Goal: Navigation & Orientation: Understand site structure

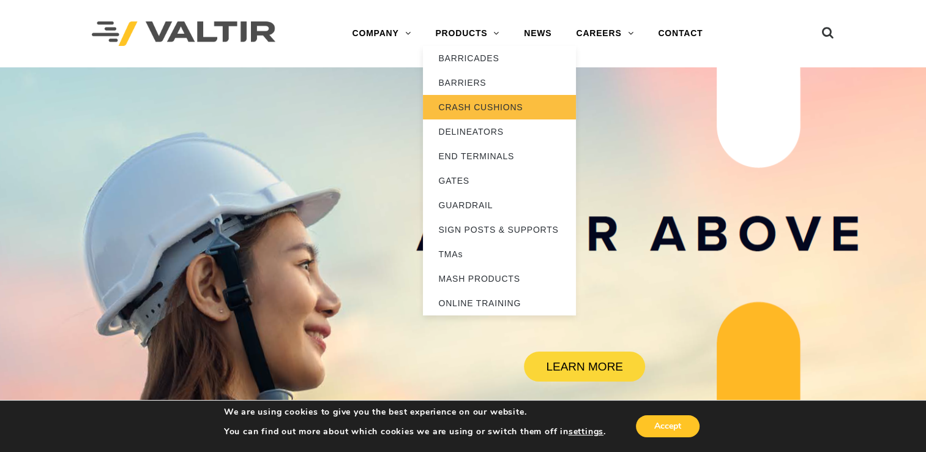
click at [463, 101] on link "CRASH CUSHIONS" at bounding box center [499, 107] width 153 height 24
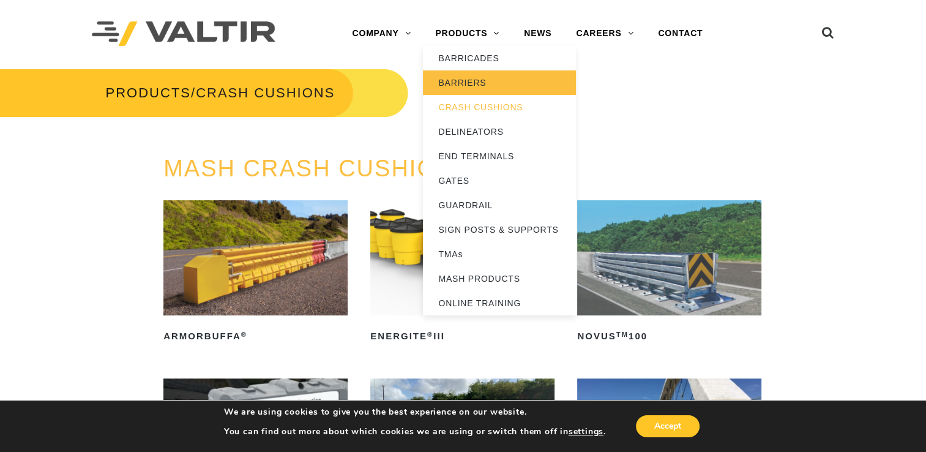
click at [460, 83] on link "BARRIERS" at bounding box center [499, 82] width 153 height 24
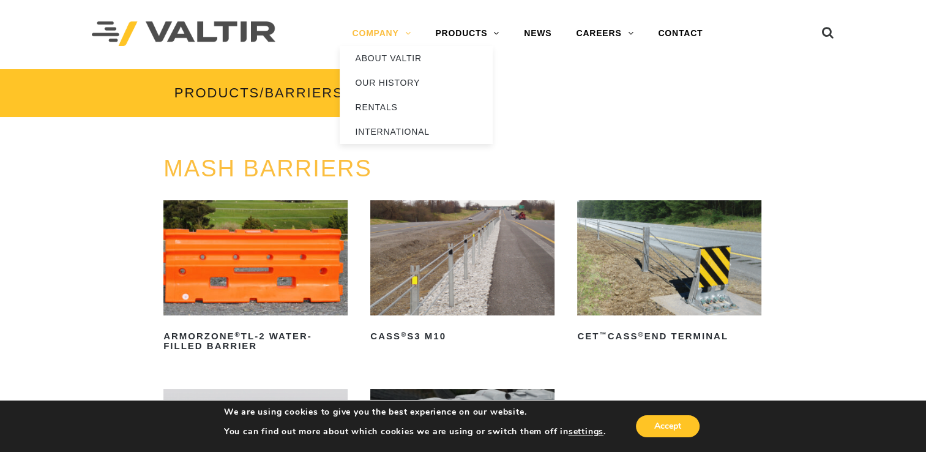
click at [373, 27] on link "COMPANY" at bounding box center [381, 33] width 83 height 24
